Goal: Task Accomplishment & Management: Manage account settings

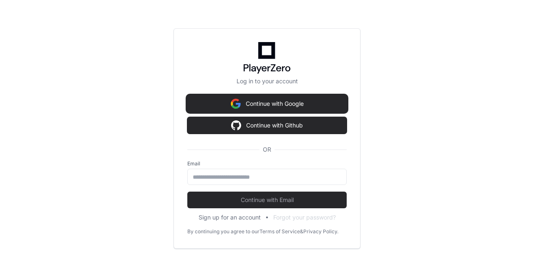
click at [253, 106] on button "Continue with Google" at bounding box center [266, 104] width 159 height 17
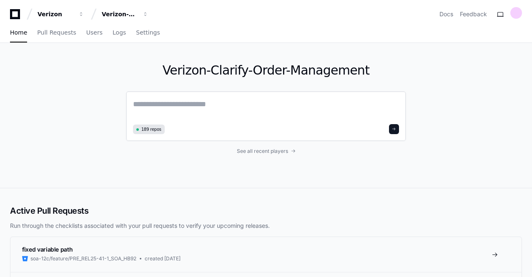
click at [395, 126] on button at bounding box center [394, 129] width 10 height 10
click at [143, 14] on span "button" at bounding box center [146, 14] width 6 height 6
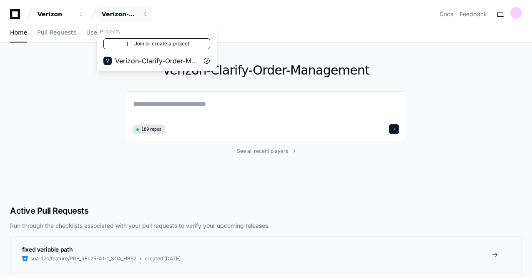
click at [158, 45] on link "Join or create a project" at bounding box center [156, 43] width 107 height 11
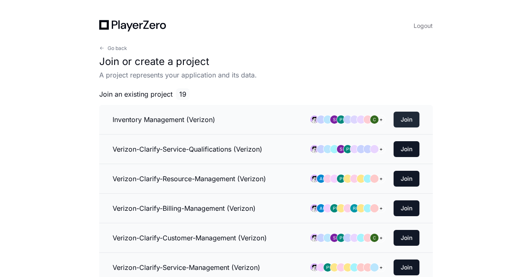
click at [403, 117] on button "Join" at bounding box center [407, 120] width 26 height 16
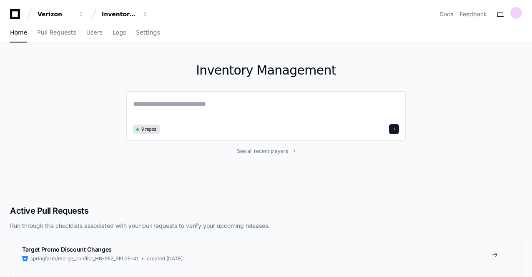
click at [158, 108] on textarea at bounding box center [266, 109] width 266 height 23
